Goal: Task Accomplishment & Management: Complete application form

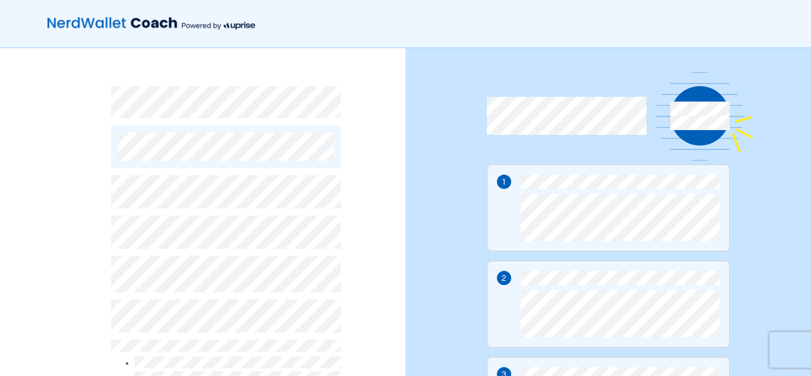
click at [805, 369] on div "1 2 3" at bounding box center [607, 295] width 405 height 495
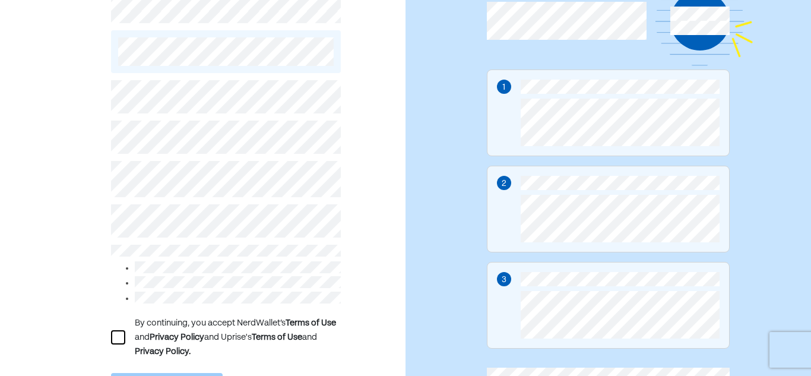
scroll to position [119, 0]
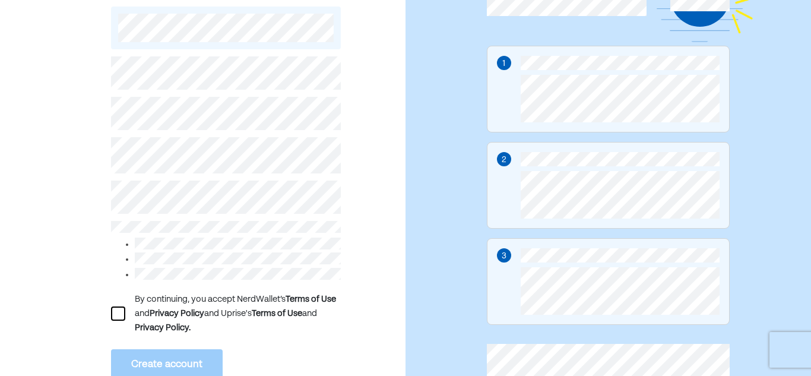
click at [116, 308] on div at bounding box center [118, 313] width 14 height 14
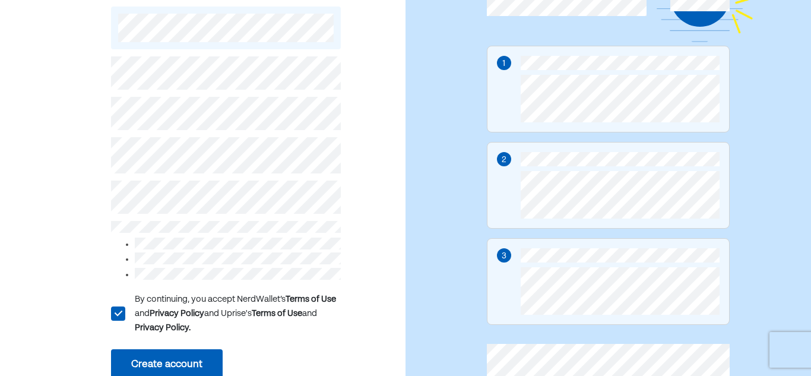
click at [143, 363] on button "Create account" at bounding box center [167, 364] width 112 height 31
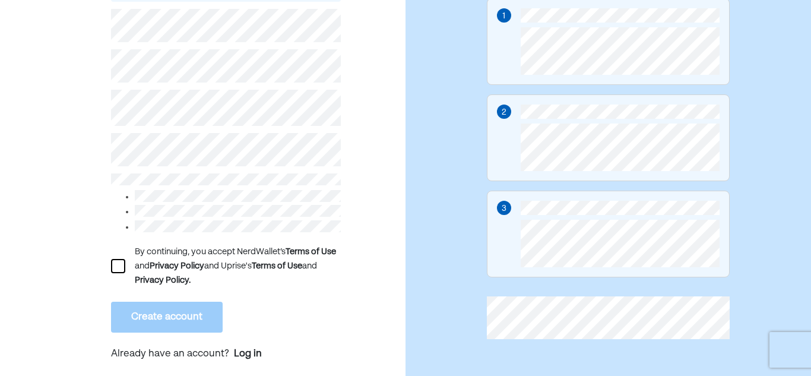
scroll to position [167, 0]
click at [120, 259] on div at bounding box center [118, 265] width 14 height 14
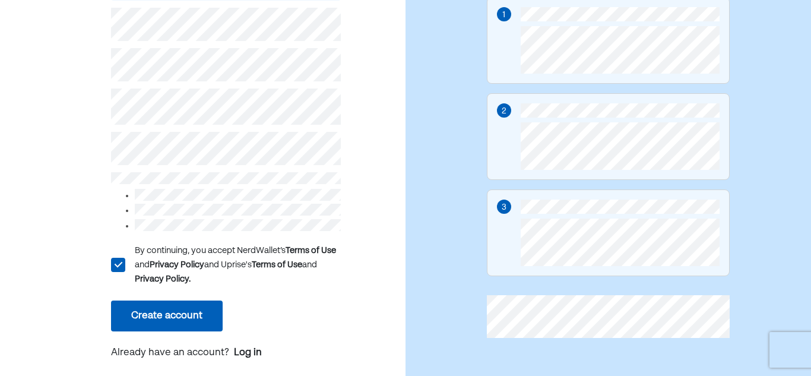
click at [157, 315] on button "Create account" at bounding box center [167, 315] width 112 height 31
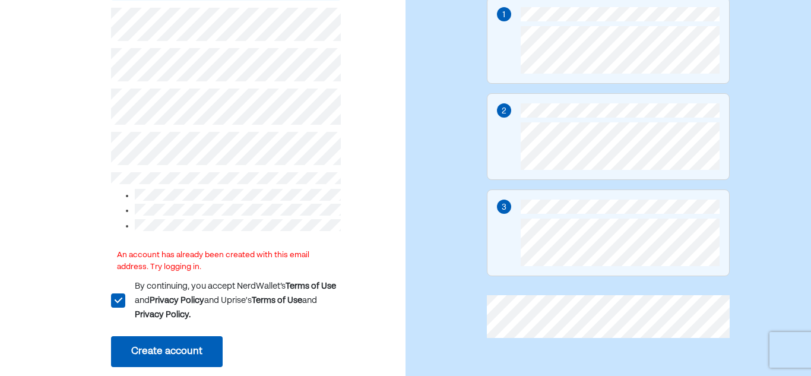
click at [807, 16] on div "1 2 3" at bounding box center [607, 143] width 405 height 525
drag, startPoint x: 808, startPoint y: 9, endPoint x: 469, endPoint y: 220, distance: 399.1
click at [469, 220] on div "1 2 3" at bounding box center [607, 143] width 405 height 525
click at [808, 4] on div "1 2 3" at bounding box center [607, 143] width 405 height 525
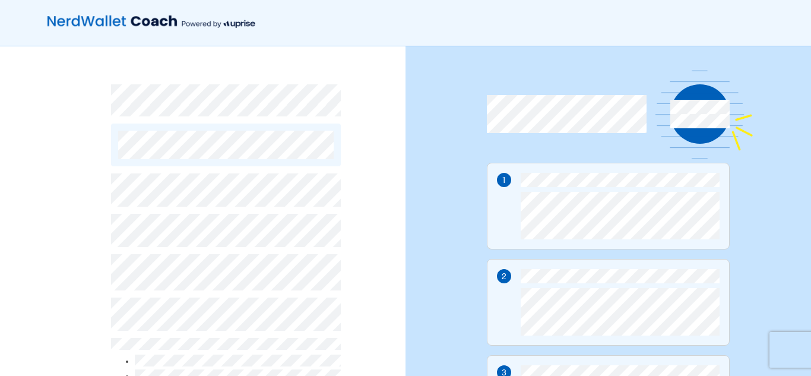
scroll to position [0, 0]
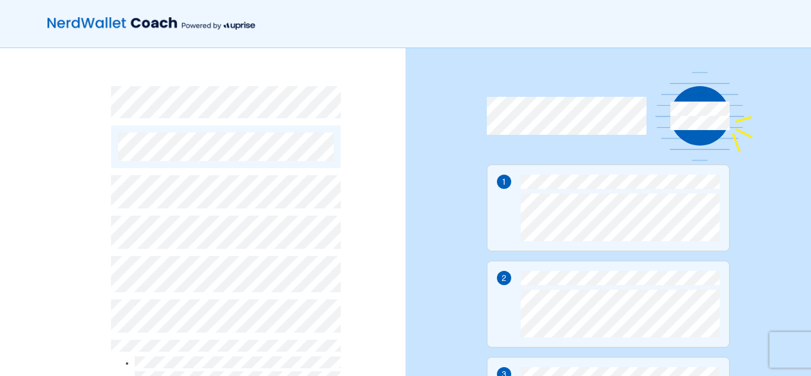
click at [91, 24] on img at bounding box center [151, 24] width 208 height 24
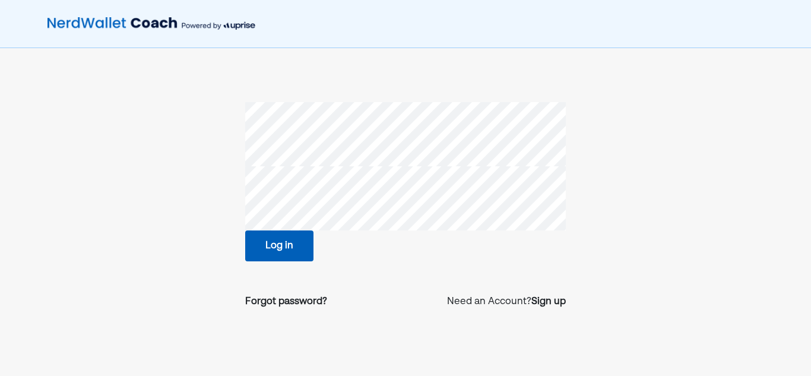
click at [281, 243] on button "Log in" at bounding box center [279, 245] width 68 height 31
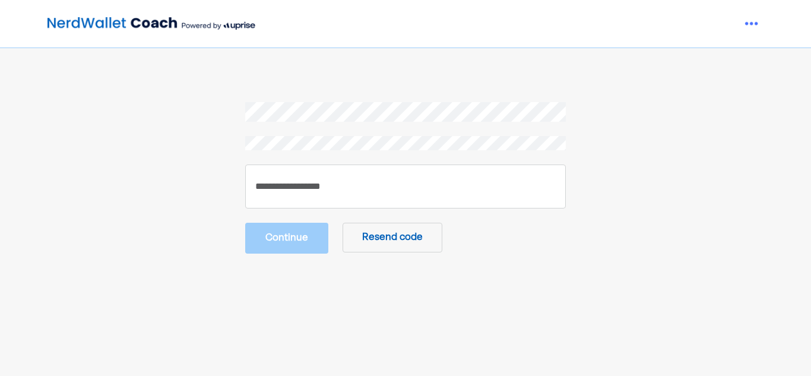
click at [398, 232] on button "Resend code" at bounding box center [392, 238] width 100 height 30
